Goal: Task Accomplishment & Management: Use online tool/utility

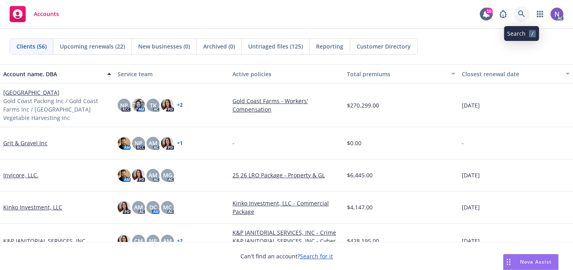
click at [525, 12] on link at bounding box center [521, 14] width 16 height 16
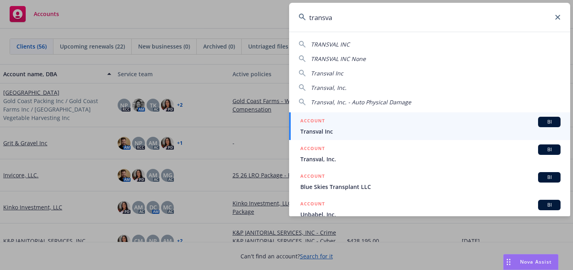
type input "transva"
click at [447, 123] on div "ACCOUNT BI" at bounding box center [430, 122] width 260 height 10
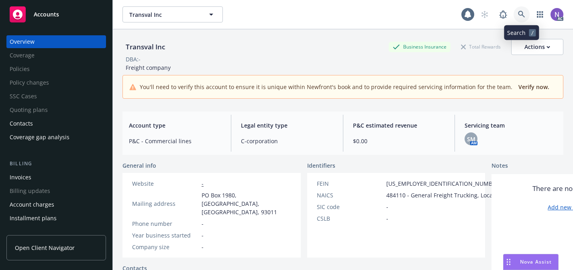
click at [522, 21] on link at bounding box center [521, 14] width 16 height 16
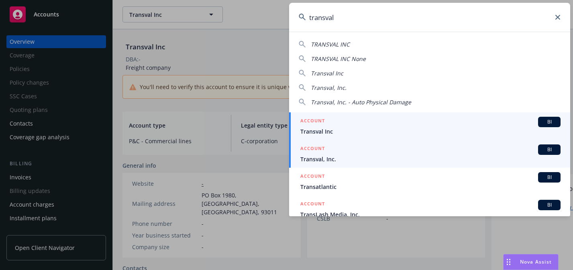
type input "transval"
click at [433, 151] on div "ACCOUNT BI" at bounding box center [430, 150] width 260 height 10
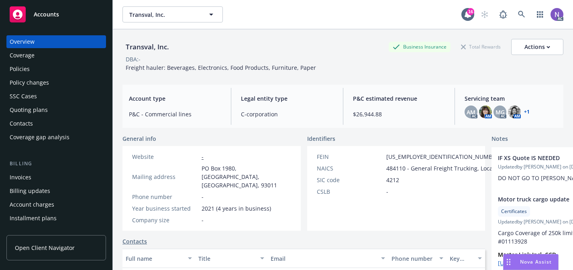
click at [45, 69] on div "Policies" at bounding box center [56, 69] width 93 height 13
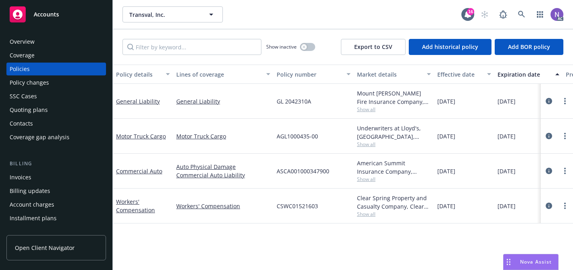
click at [91, 86] on div "Policy changes" at bounding box center [56, 82] width 93 height 13
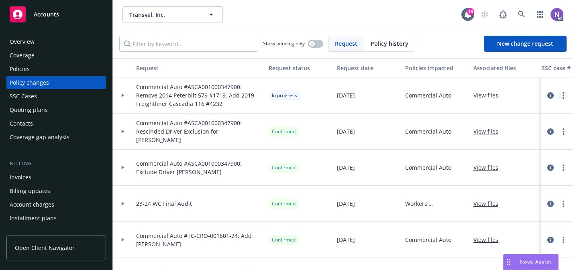
click at [564, 94] on icon "more" at bounding box center [563, 95] width 2 height 6
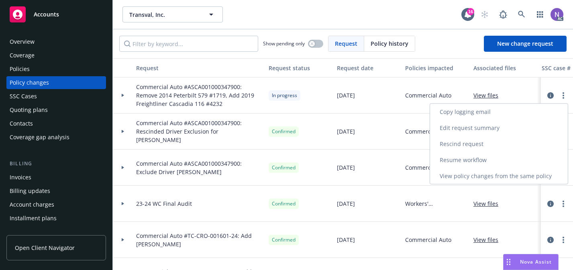
click at [520, 114] on link "Copy logging email" at bounding box center [499, 112] width 138 height 16
